Goal: Transaction & Acquisition: Purchase product/service

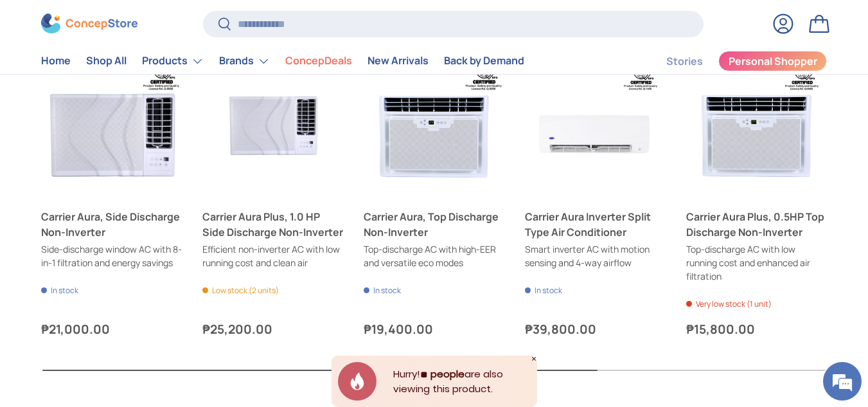
scroll to position [1348, 0]
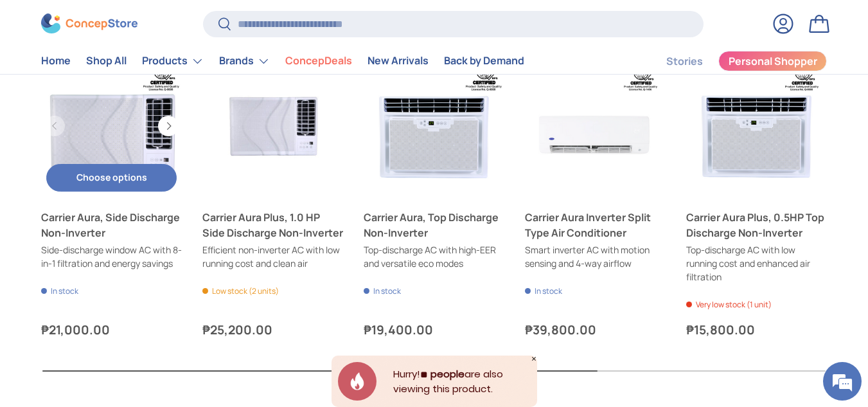
click at [65, 146] on link "Carrier Aura, Side Discharge Non-Inverter" at bounding box center [111, 126] width 141 height 141
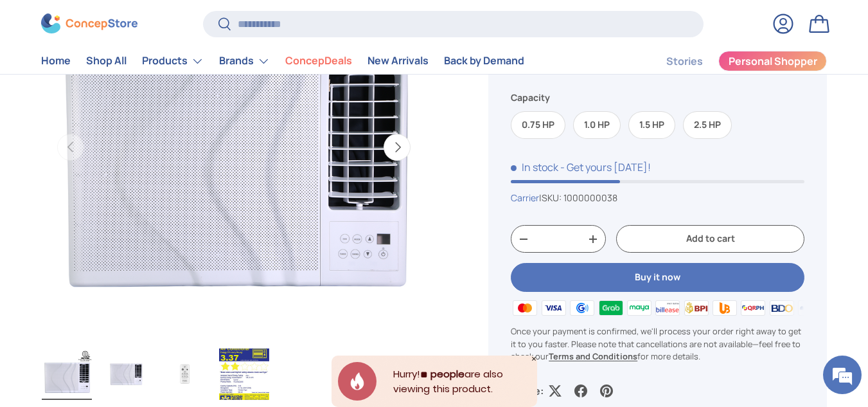
scroll to position [212, 0]
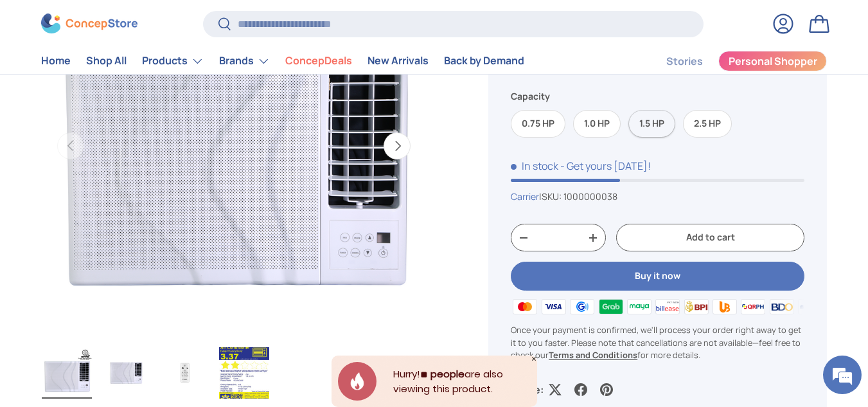
click at [654, 125] on label "1.5 HP" at bounding box center [651, 124] width 47 height 28
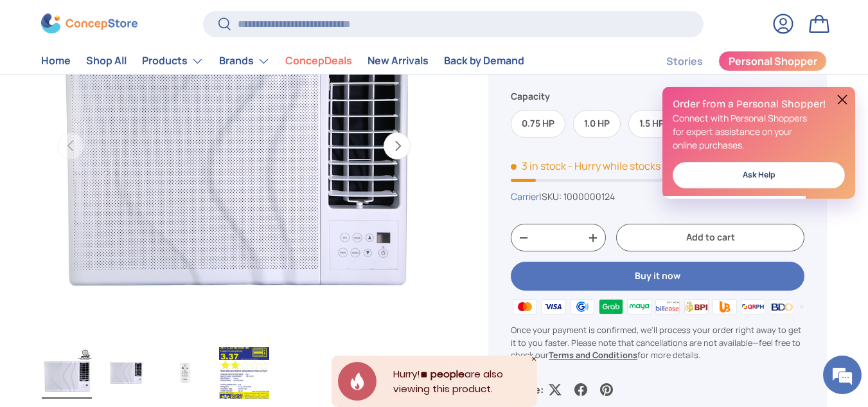
click at [847, 91] on div "Order from a Personal Shopper! Connect with Personal Shoppers for expert assist…" at bounding box center [758, 143] width 193 height 112
click at [837, 102] on button at bounding box center [841, 99] width 15 height 15
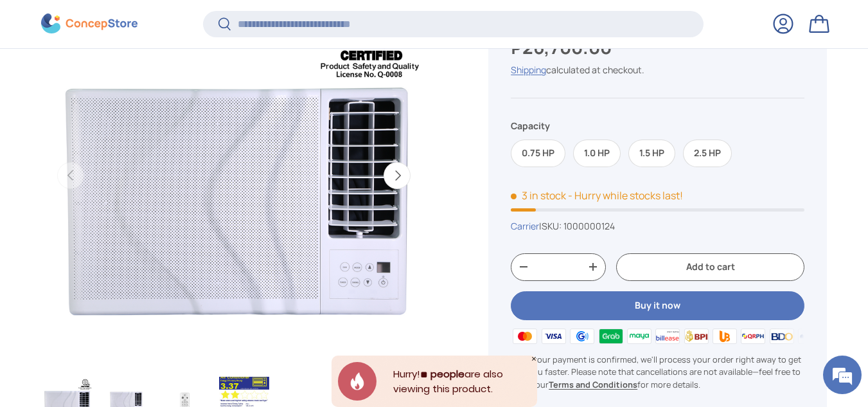
scroll to position [180, 0]
click at [398, 173] on button "Next" at bounding box center [396, 174] width 27 height 27
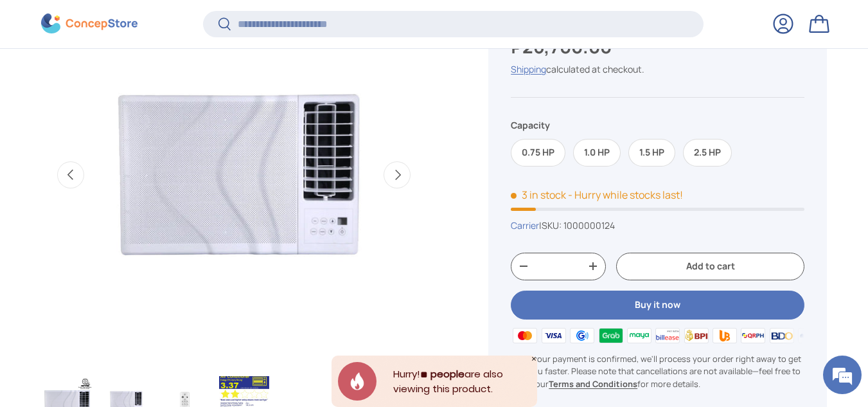
scroll to position [0, 392]
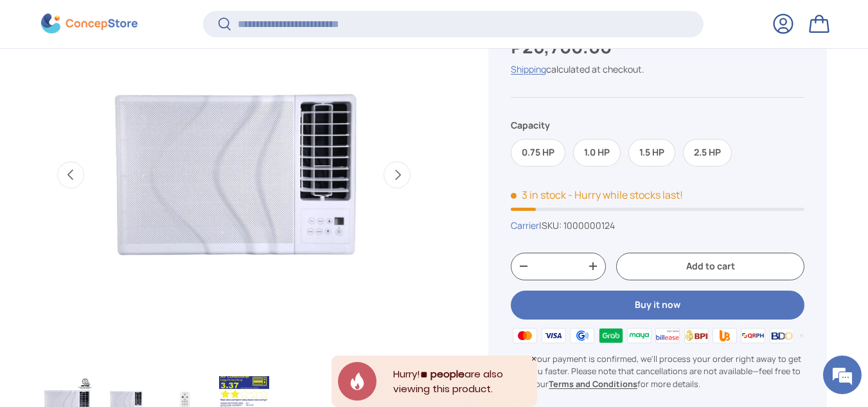
click at [395, 176] on button "Next" at bounding box center [396, 174] width 27 height 27
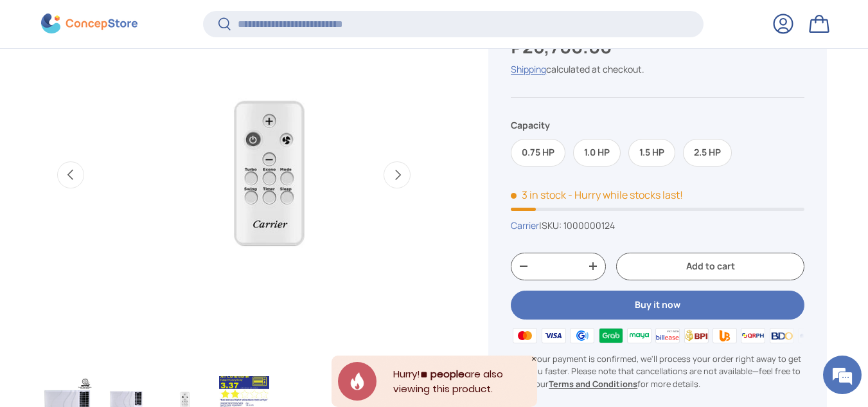
scroll to position [0, 784]
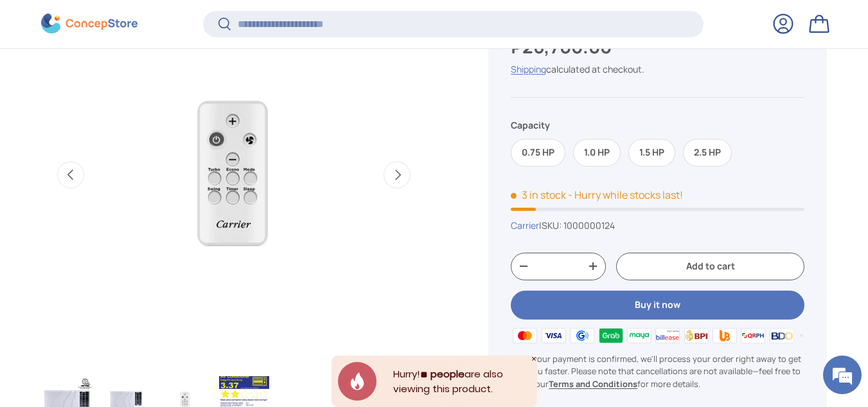
click at [395, 176] on button "Next" at bounding box center [396, 174] width 27 height 27
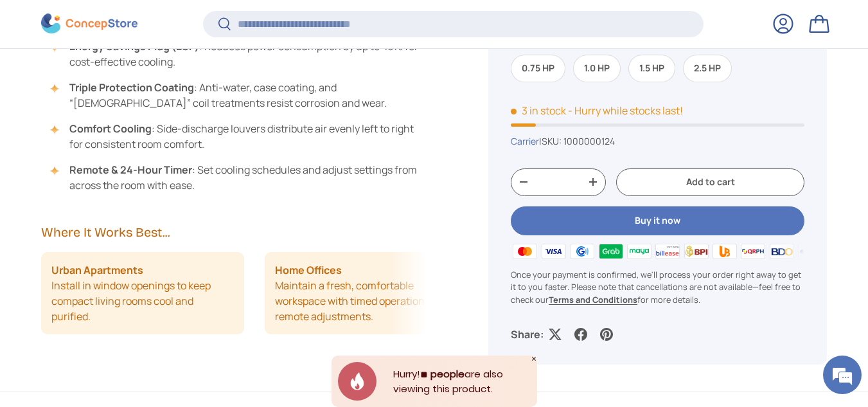
scroll to position [740, 0]
click at [359, 125] on li "Comfort Cooling : Side-discharge louvers distribute air evenly left to right fo…" at bounding box center [240, 136] width 372 height 31
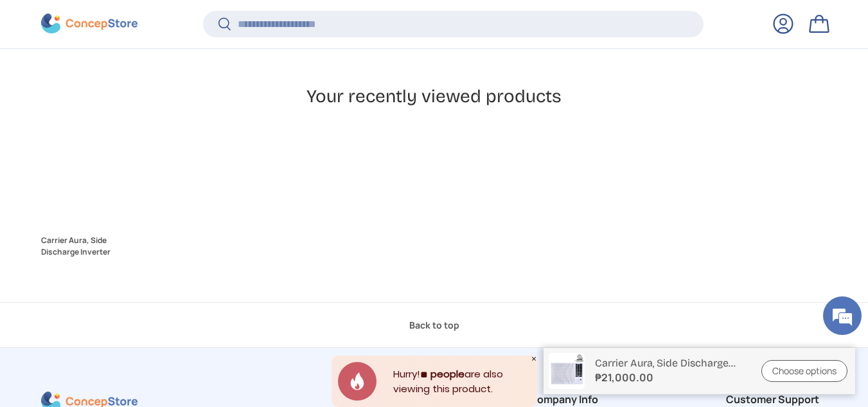
scroll to position [1869, 0]
